Goal: Task Accomplishment & Management: Manage account settings

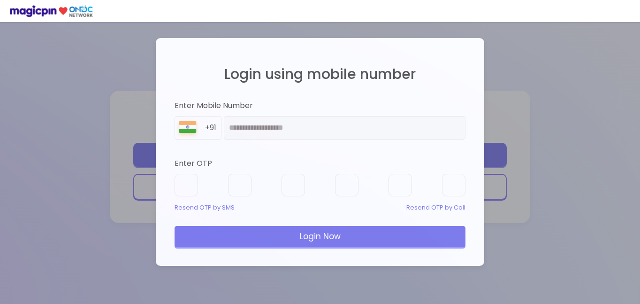
click at [211, 207] on div "Resend OTP by SMS" at bounding box center [205, 207] width 60 height 9
click at [176, 183] on input "text" at bounding box center [186, 184] width 23 height 23
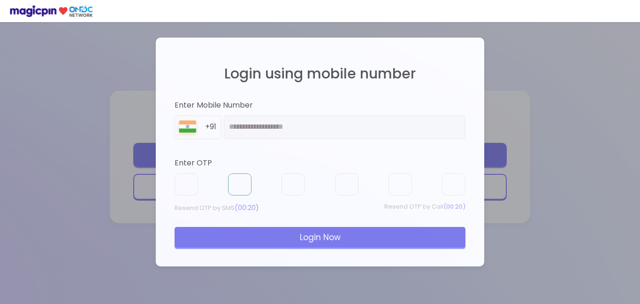
type input "*"
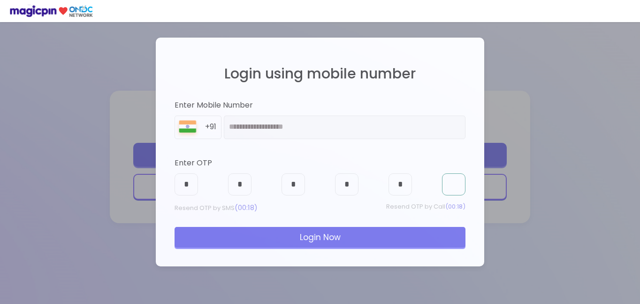
type input "*"
click at [238, 244] on div "Login Now" at bounding box center [320, 237] width 291 height 21
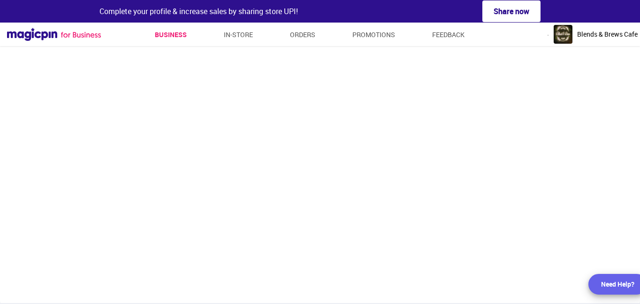
scroll to position [48, 0]
